Goal: Task Accomplishment & Management: Manage account settings

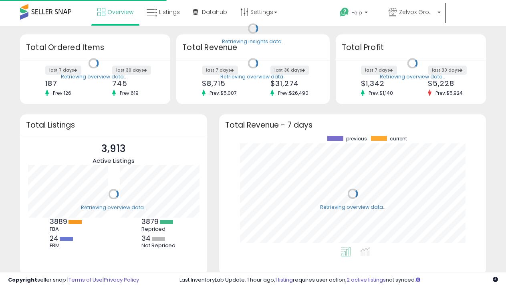
scroll to position [111, 251]
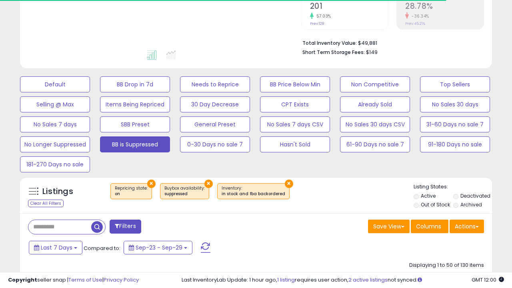
select select "**"
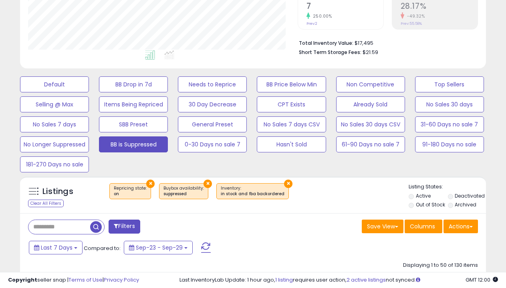
scroll to position [164, 269]
